Goal: Task Accomplishment & Management: Use online tool/utility

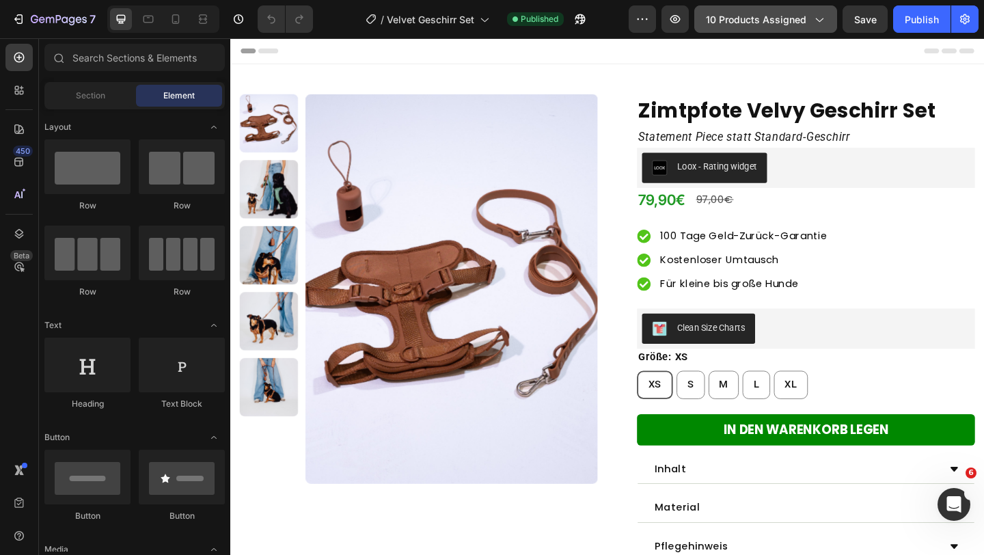
click at [788, 27] on button "10 products assigned" at bounding box center [765, 18] width 143 height 27
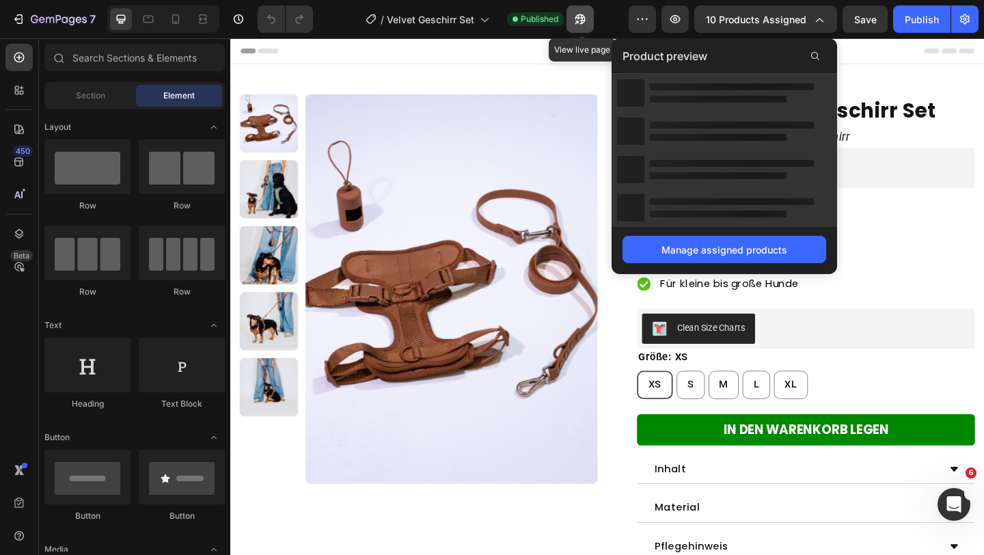
click at [576, 16] on icon "button" at bounding box center [580, 19] width 14 height 14
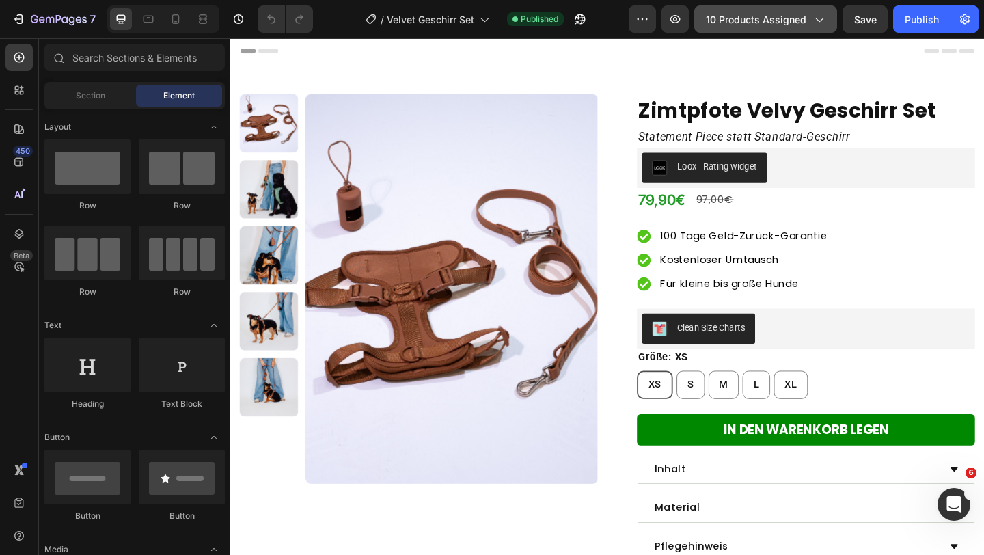
click at [783, 23] on span "10 products assigned" at bounding box center [756, 19] width 100 height 14
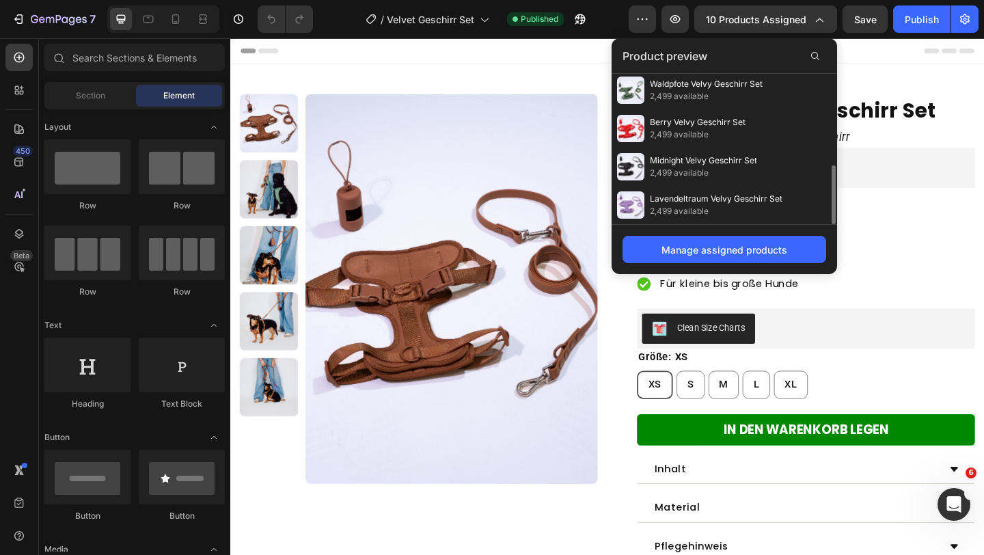
scroll to position [150, 0]
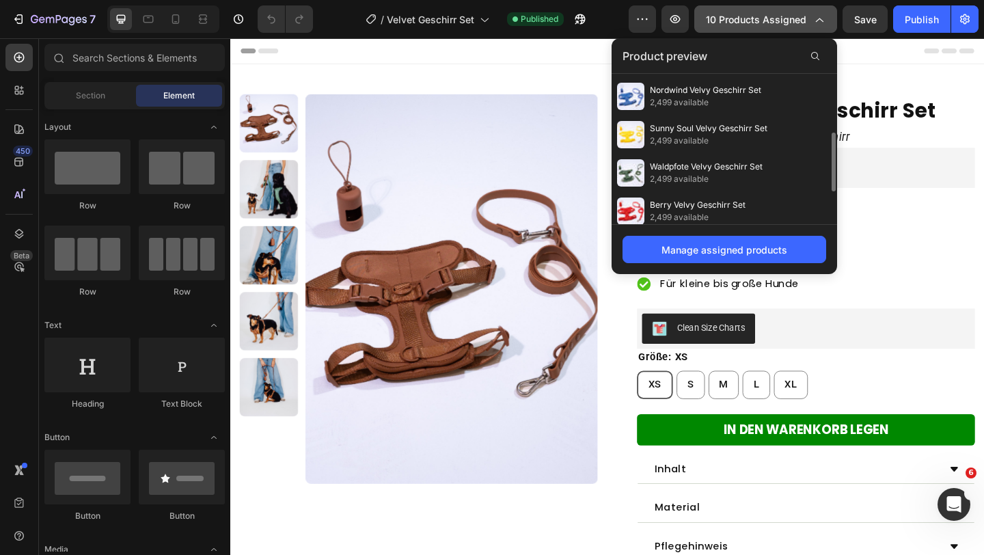
click at [780, 23] on span "10 products assigned" at bounding box center [756, 19] width 100 height 14
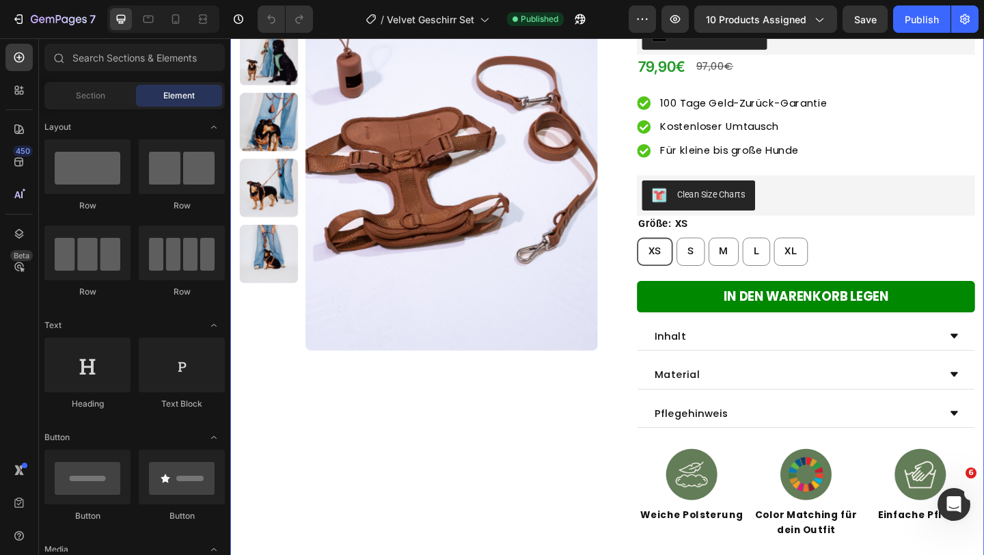
scroll to position [0, 0]
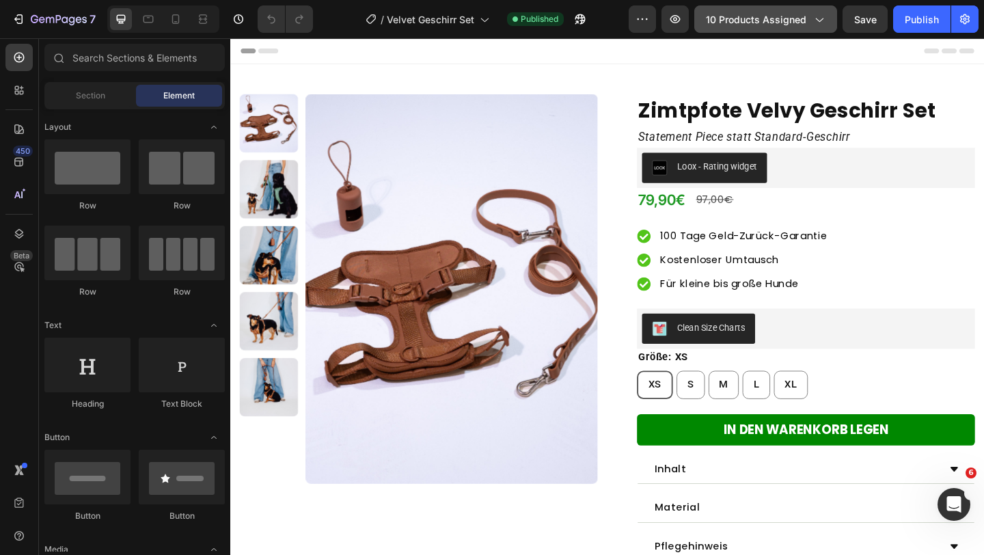
click at [746, 18] on span "10 products assigned" at bounding box center [756, 19] width 100 height 14
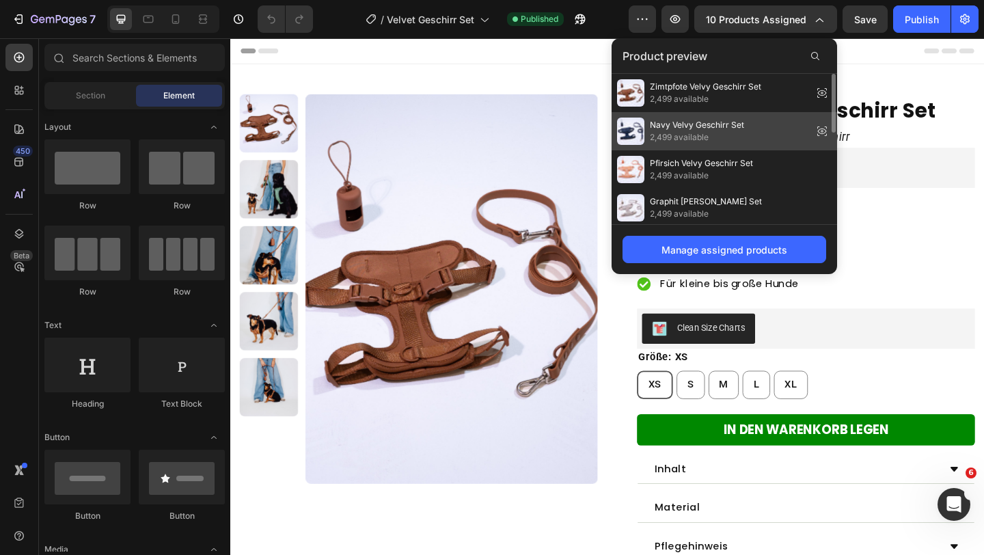
click at [819, 131] on icon at bounding box center [822, 130] width 9 height 5
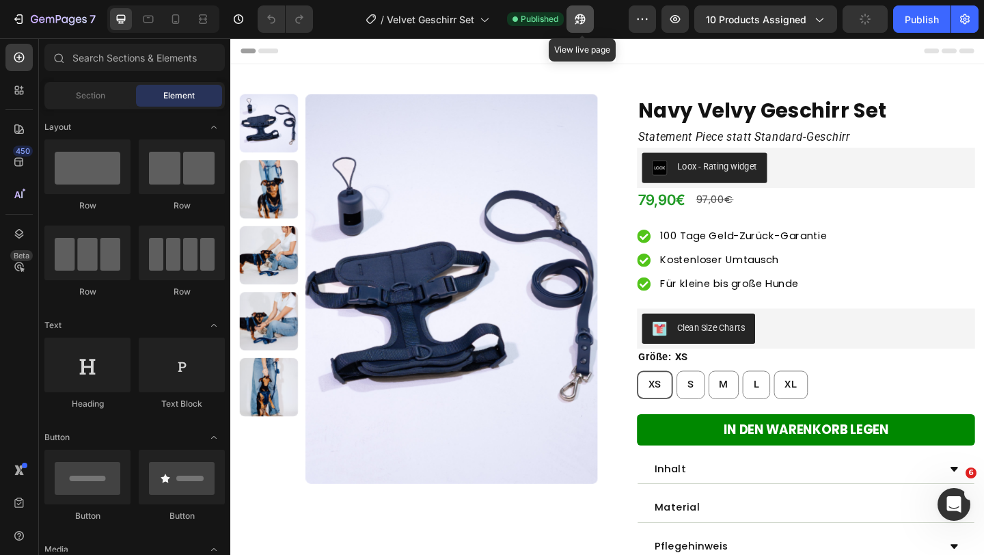
click at [579, 23] on icon "button" at bounding box center [576, 22] width 3 height 3
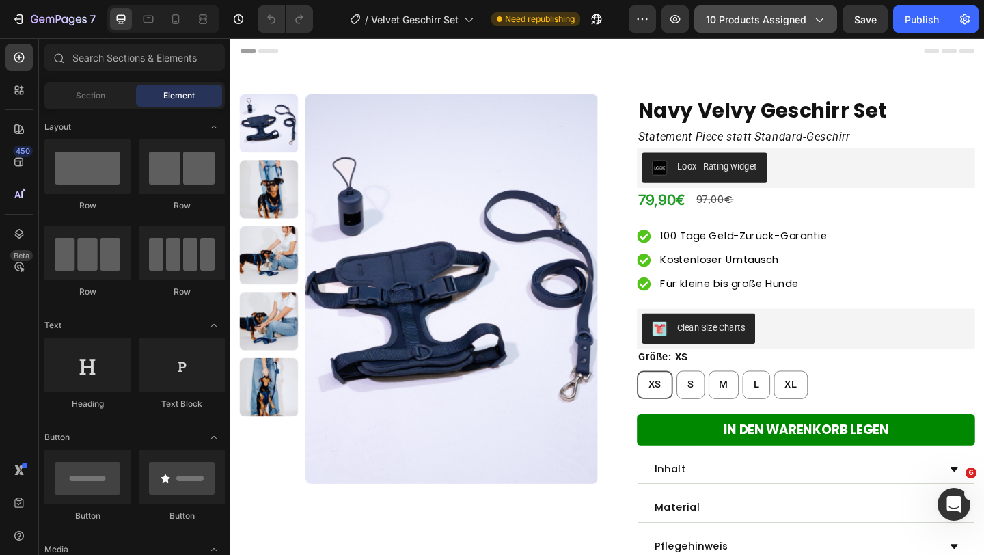
click at [778, 22] on span "10 products assigned" at bounding box center [756, 19] width 100 height 14
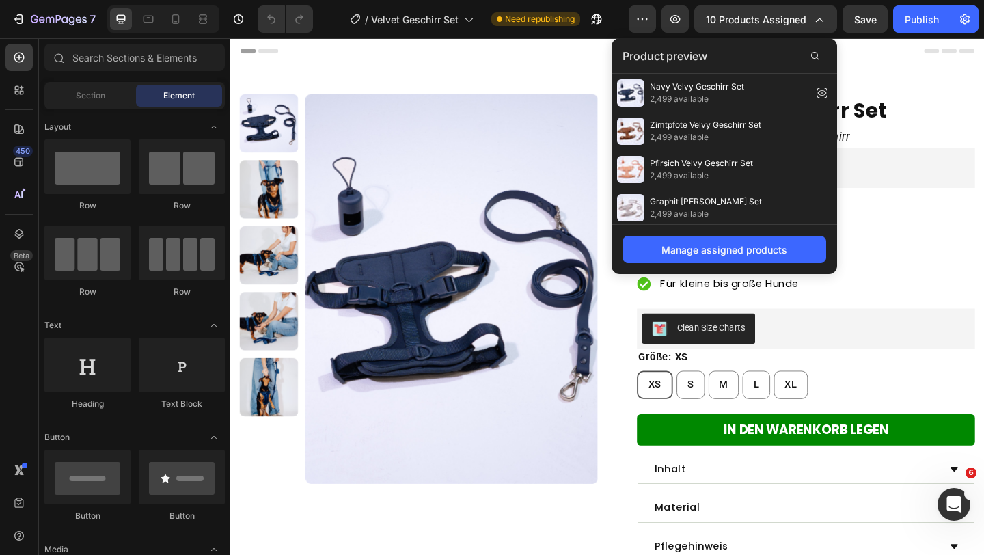
scroll to position [232, 0]
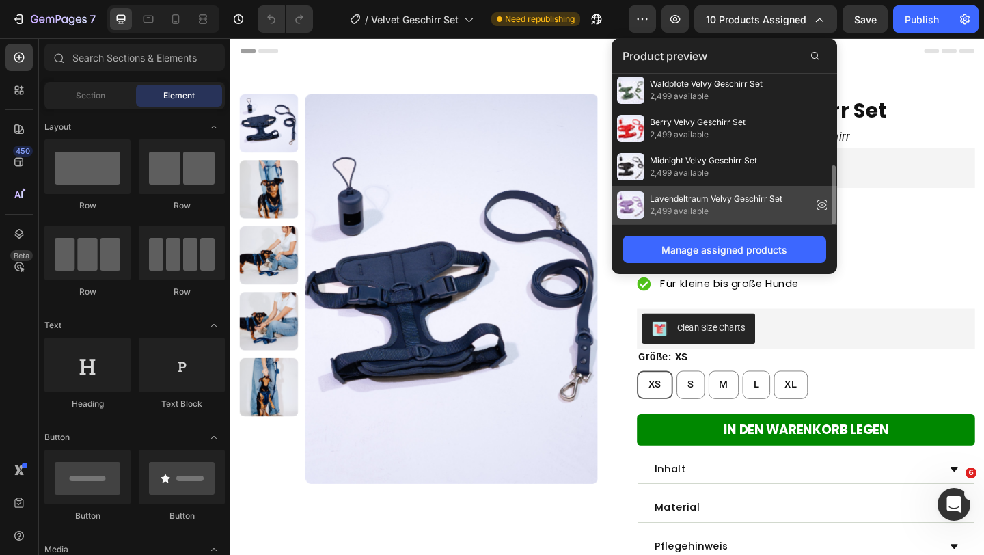
click at [824, 205] on icon at bounding box center [822, 204] width 19 height 19
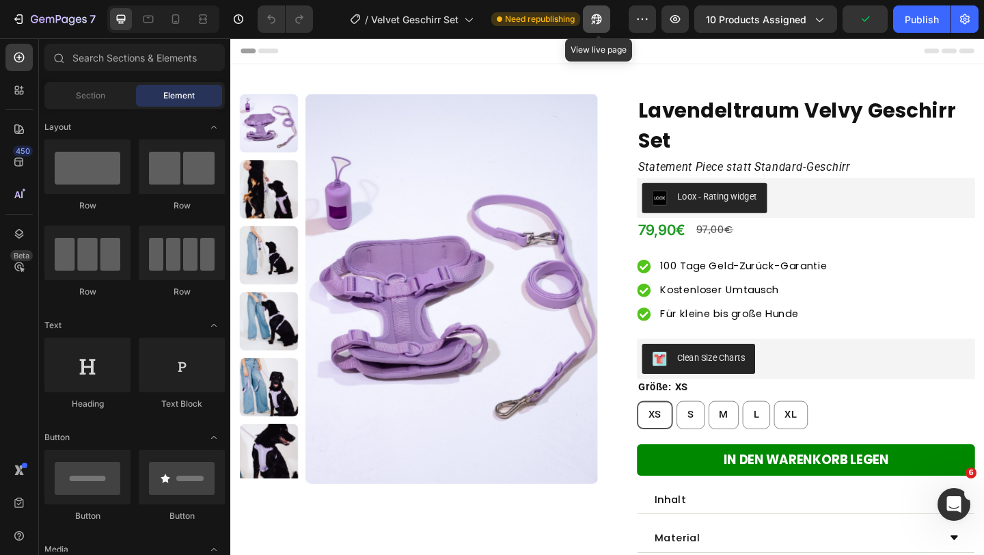
click at [595, 21] on icon "button" at bounding box center [592, 22] width 3 height 3
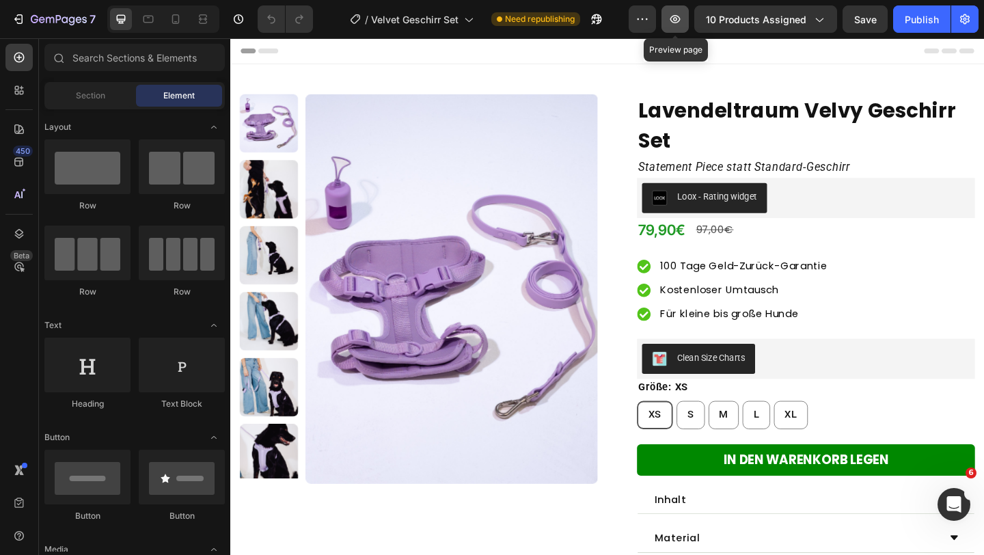
click at [682, 15] on icon "button" at bounding box center [675, 19] width 14 height 14
